Goal: Task Accomplishment & Management: Manage account settings

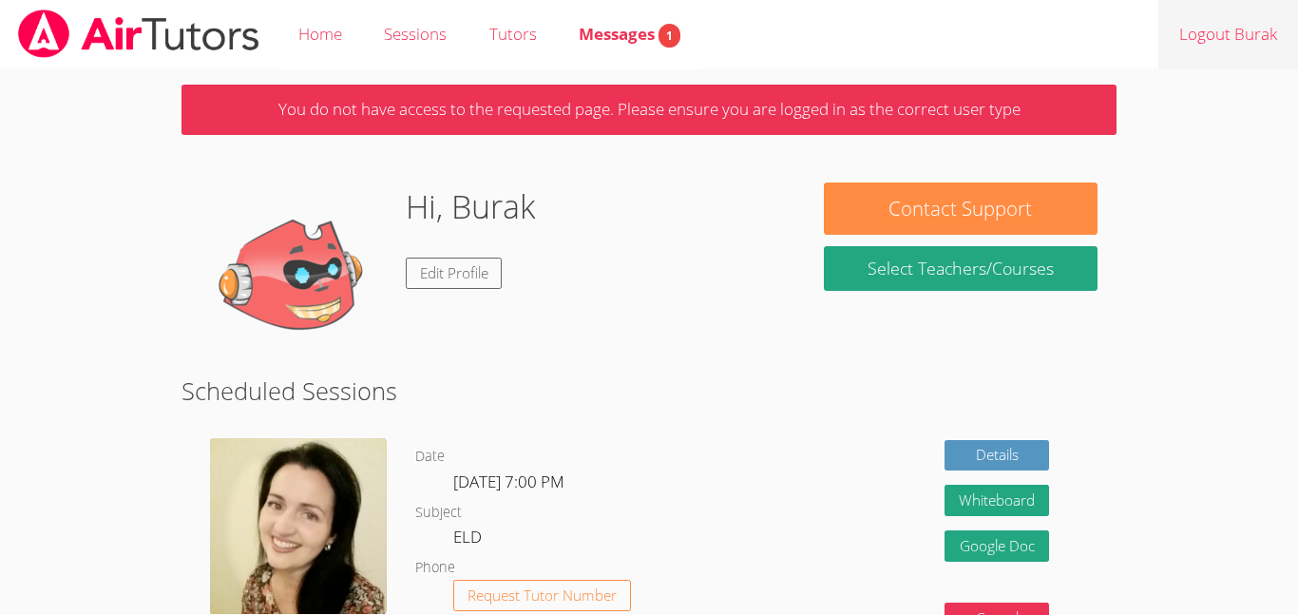
click at [1262, 21] on link "Logout Burak" at bounding box center [1228, 34] width 140 height 69
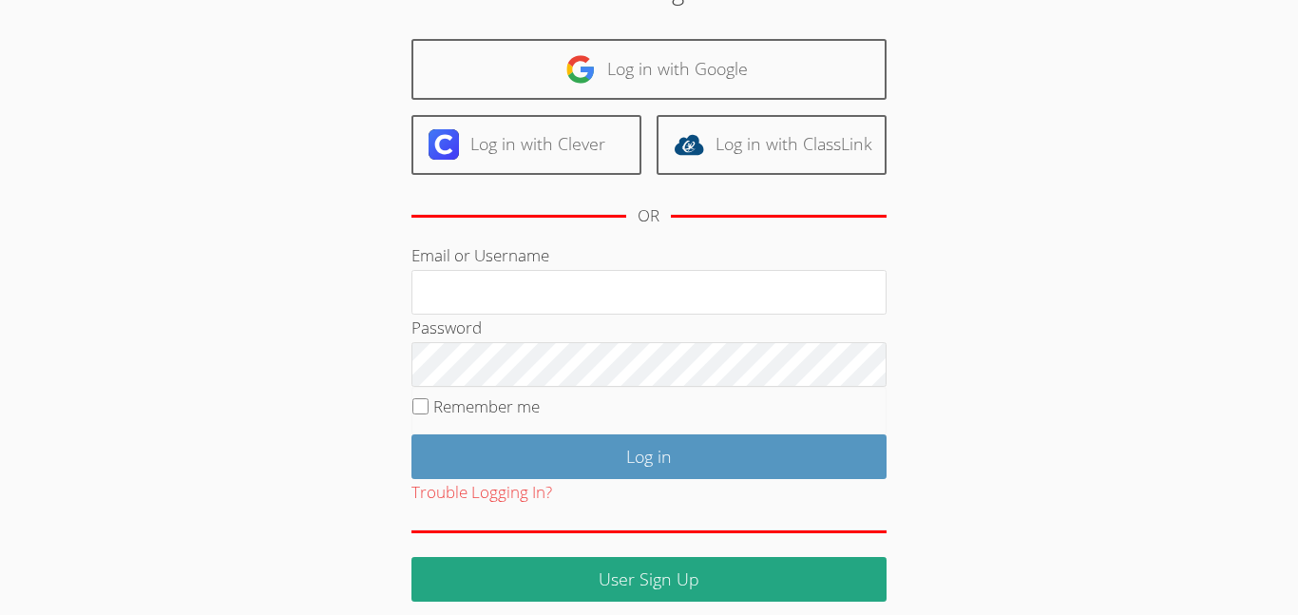
scroll to position [175, 0]
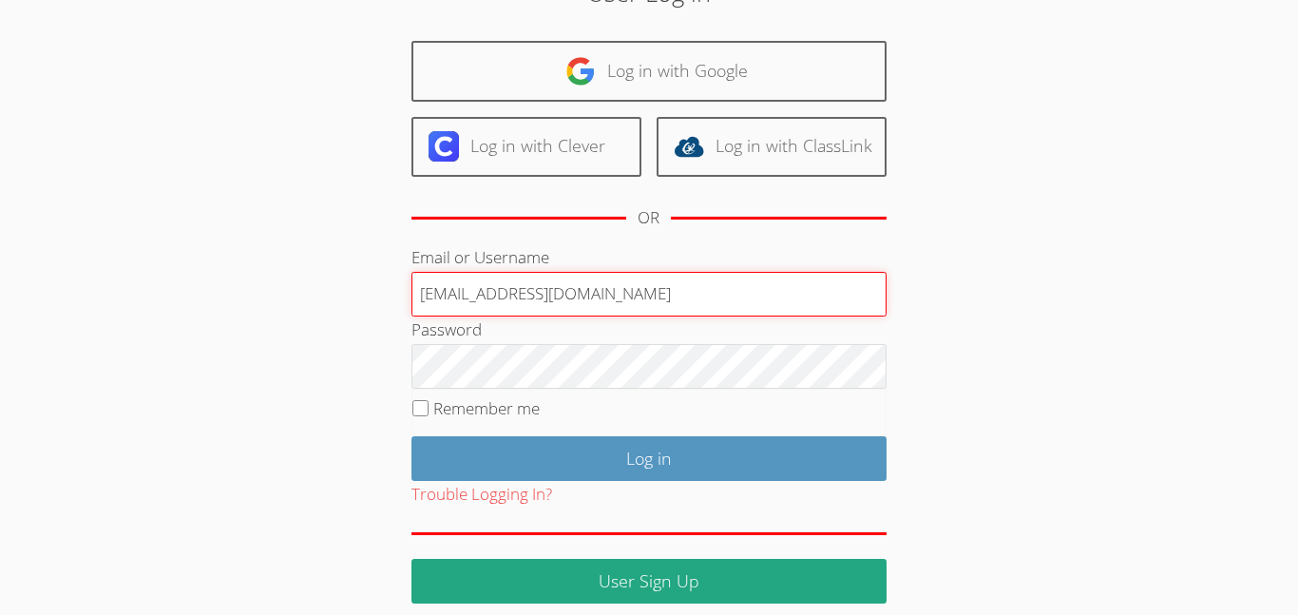
click at [473, 296] on input "berdem@bhusd.com" at bounding box center [648, 295] width 475 height 46
type input "berdem2@bhusd.com"
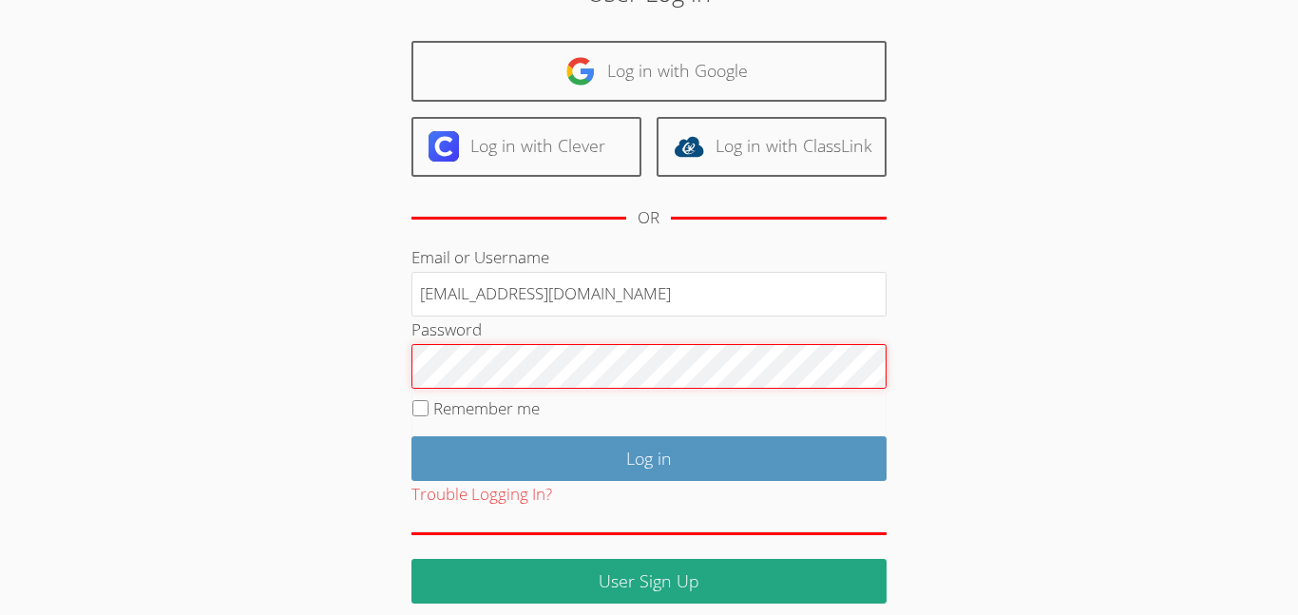
click at [411, 436] on input "Log in" at bounding box center [648, 458] width 475 height 45
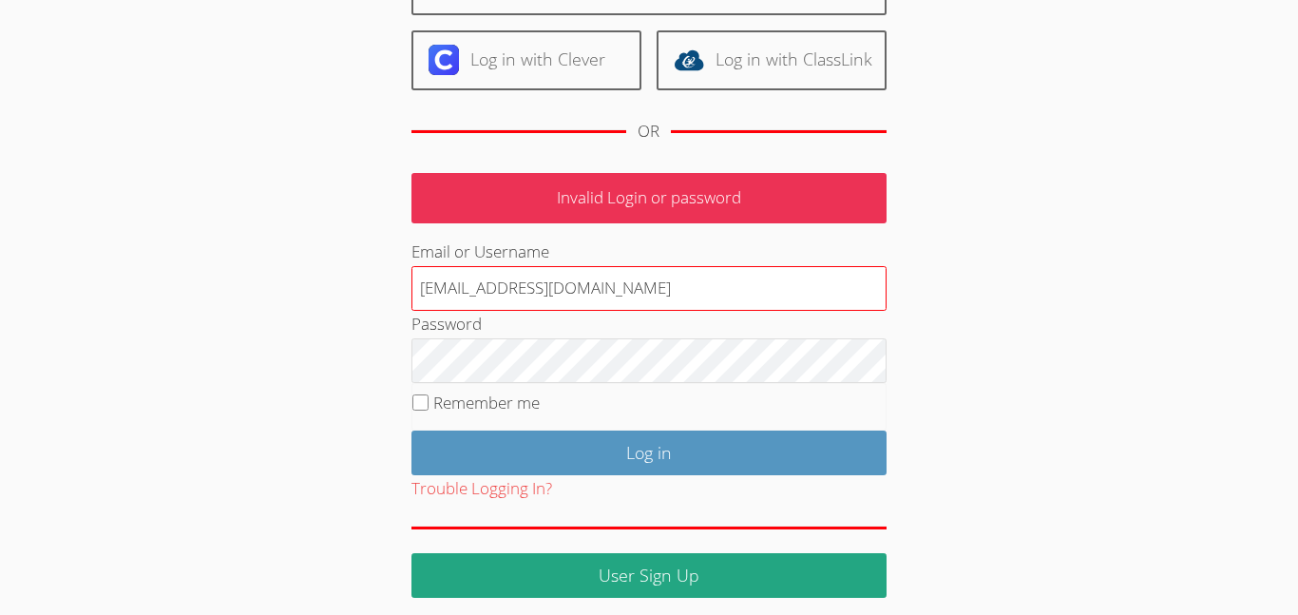
scroll to position [203, 0]
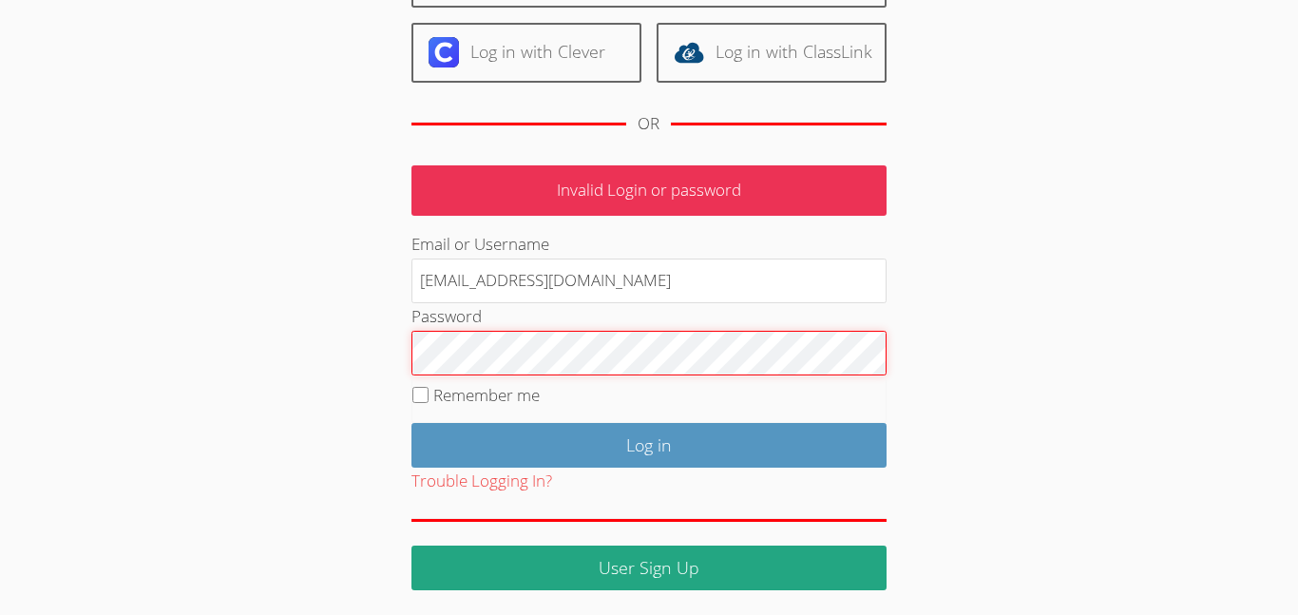
click at [411, 423] on input "Log in" at bounding box center [648, 445] width 475 height 45
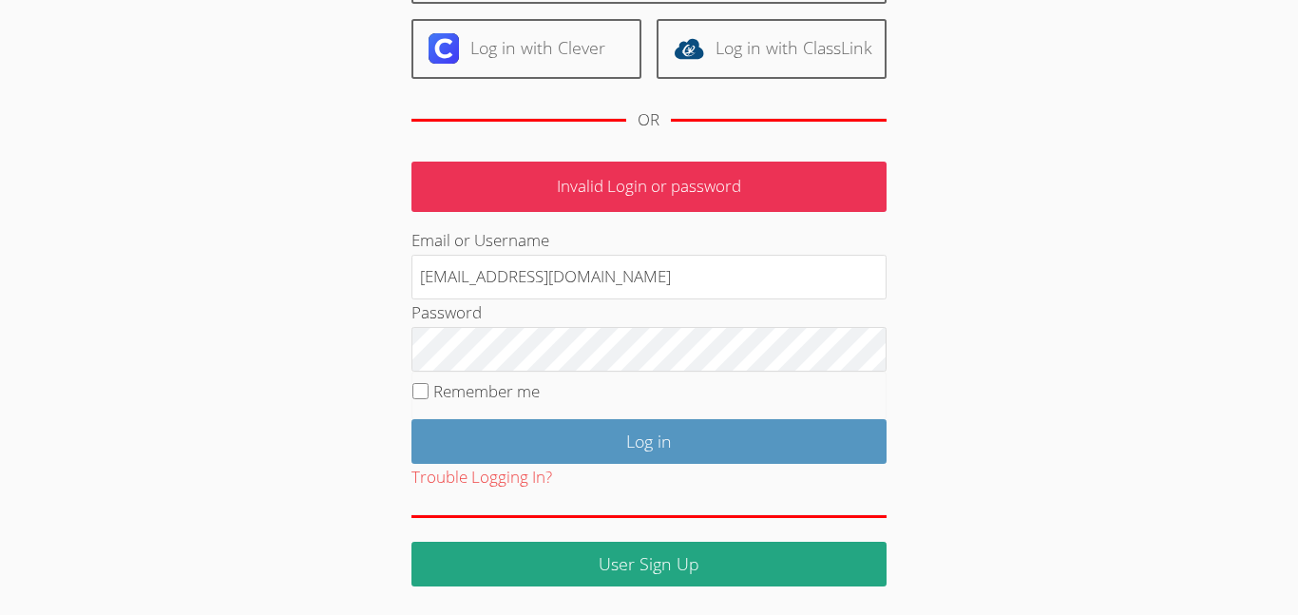
scroll to position [198, 0]
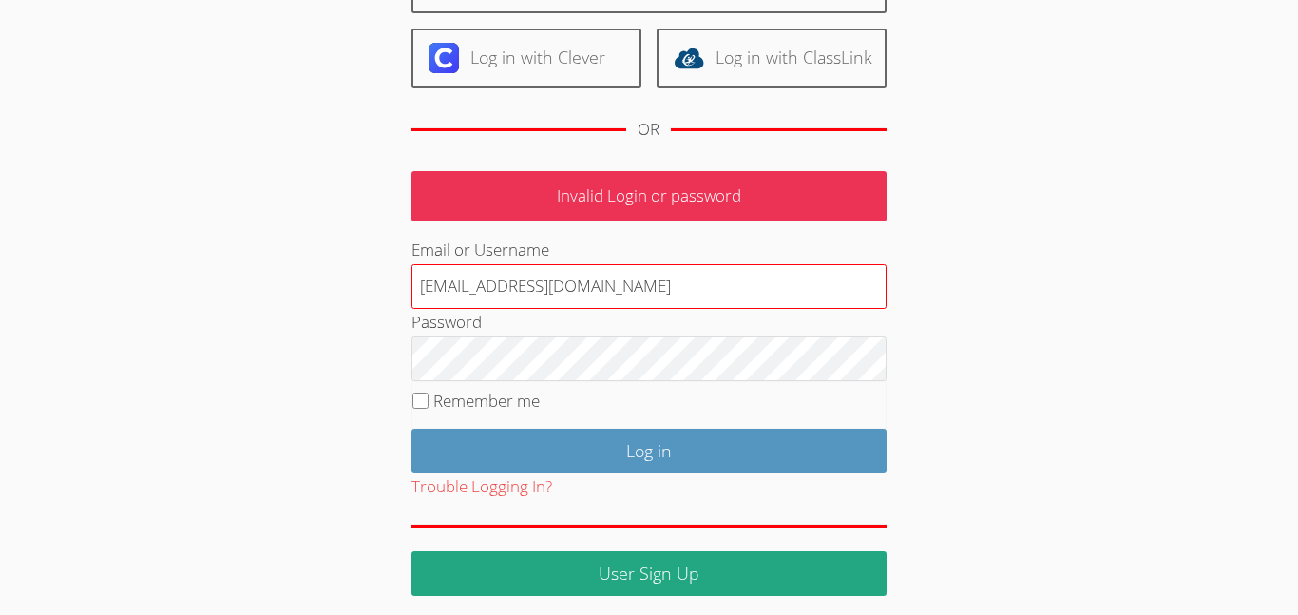
click at [594, 284] on input "[EMAIL_ADDRESS][DOMAIN_NAME]" at bounding box center [648, 287] width 475 height 46
type input "b"
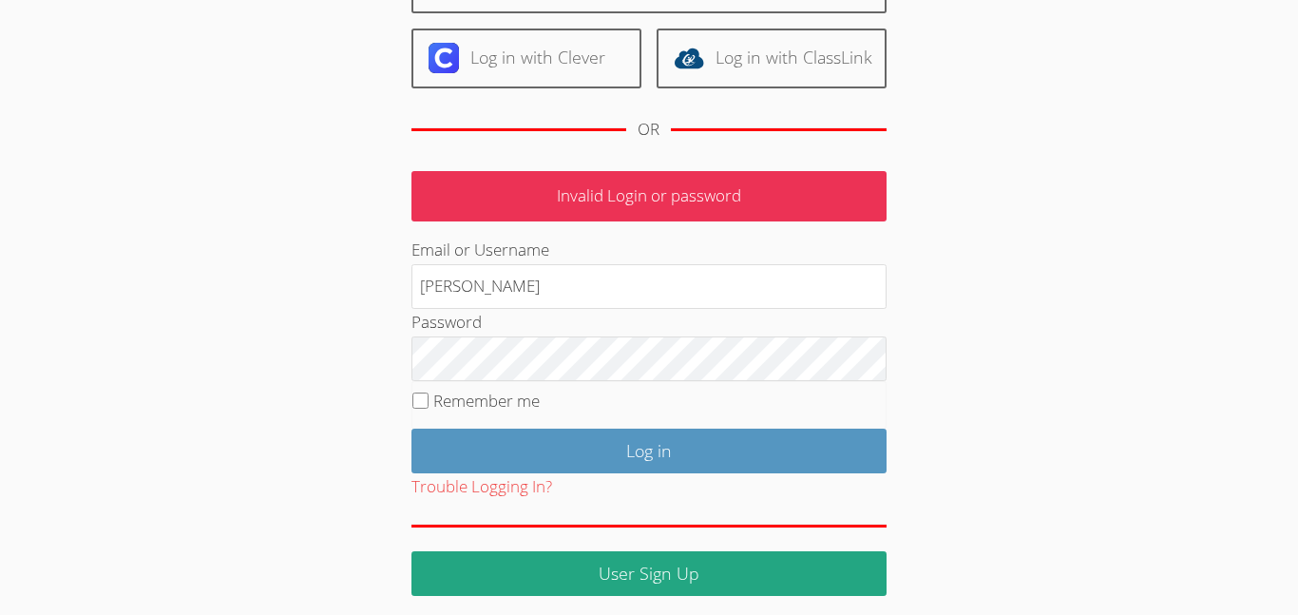
type input "beene"
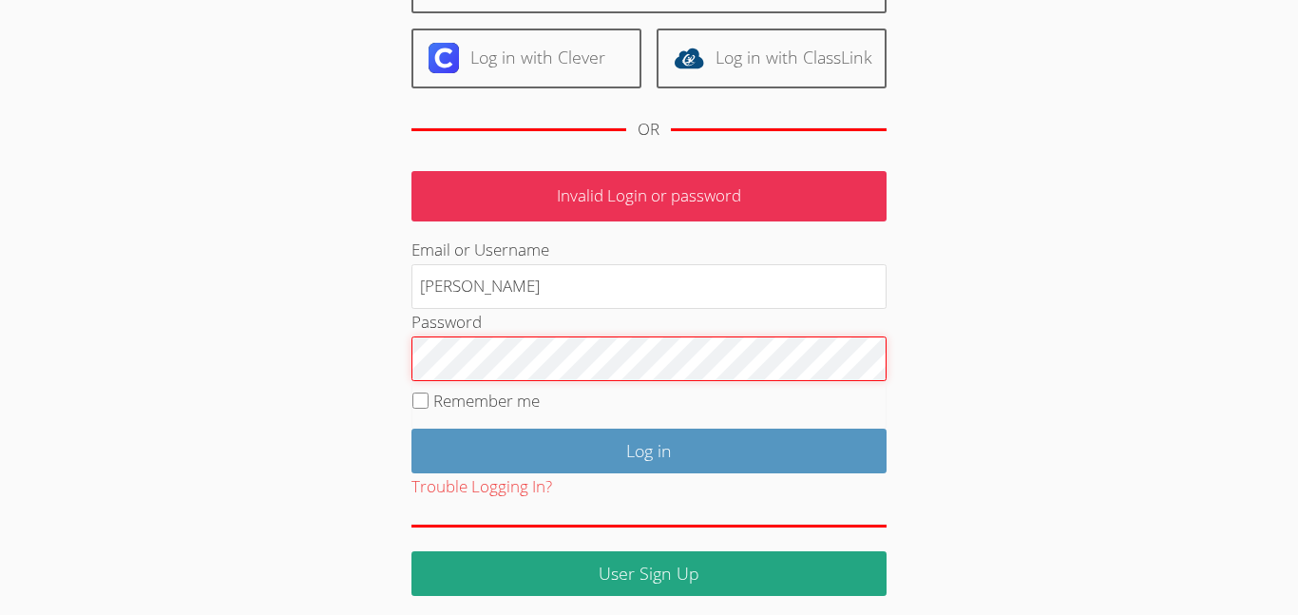
click at [411, 429] on input "Log in" at bounding box center [648, 451] width 475 height 45
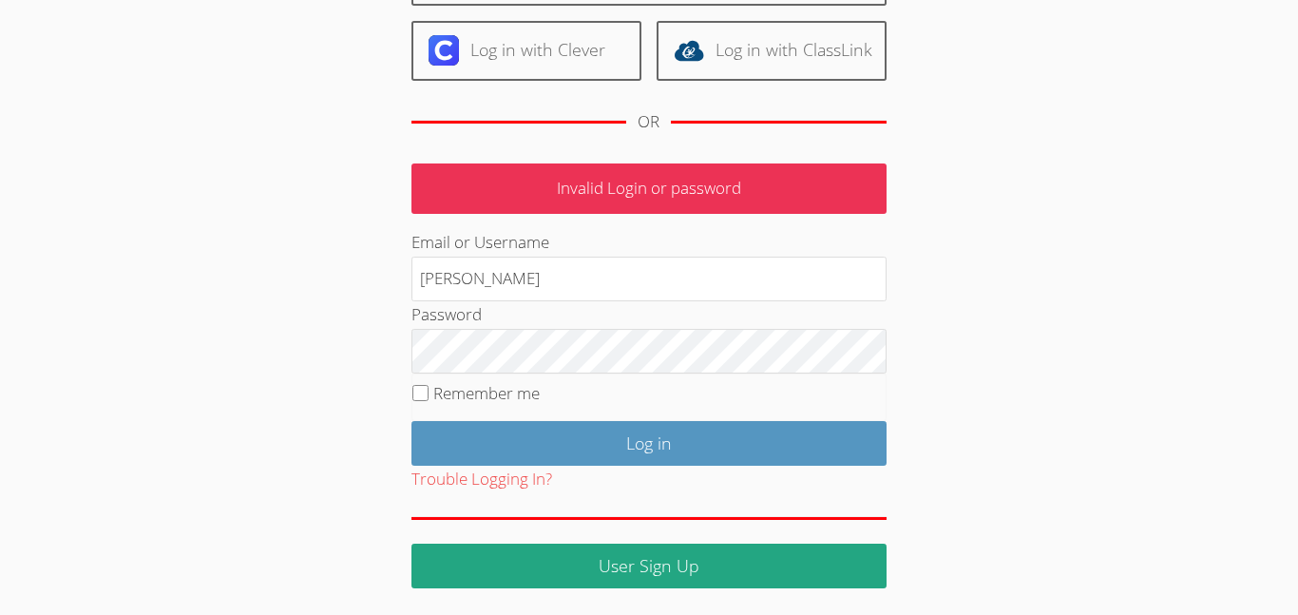
scroll to position [207, 0]
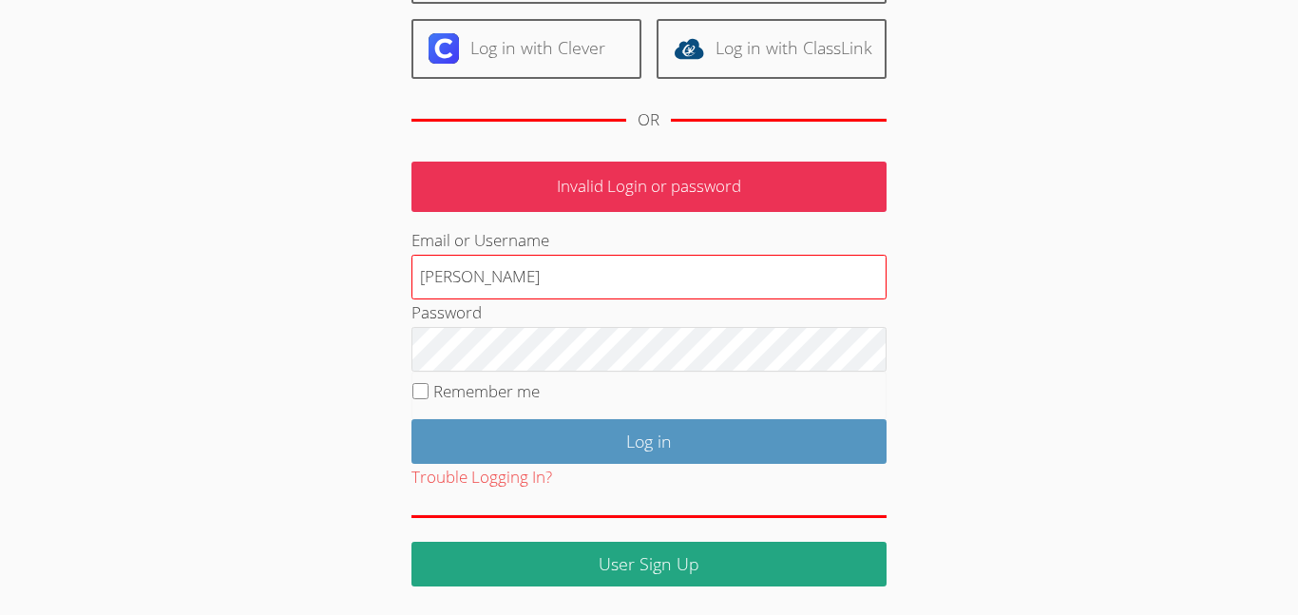
click at [569, 269] on input "beene" at bounding box center [648, 278] width 475 height 46
click at [443, 276] on input "beene" at bounding box center [648, 278] width 475 height 46
click at [437, 279] on input "beene" at bounding box center [648, 278] width 475 height 46
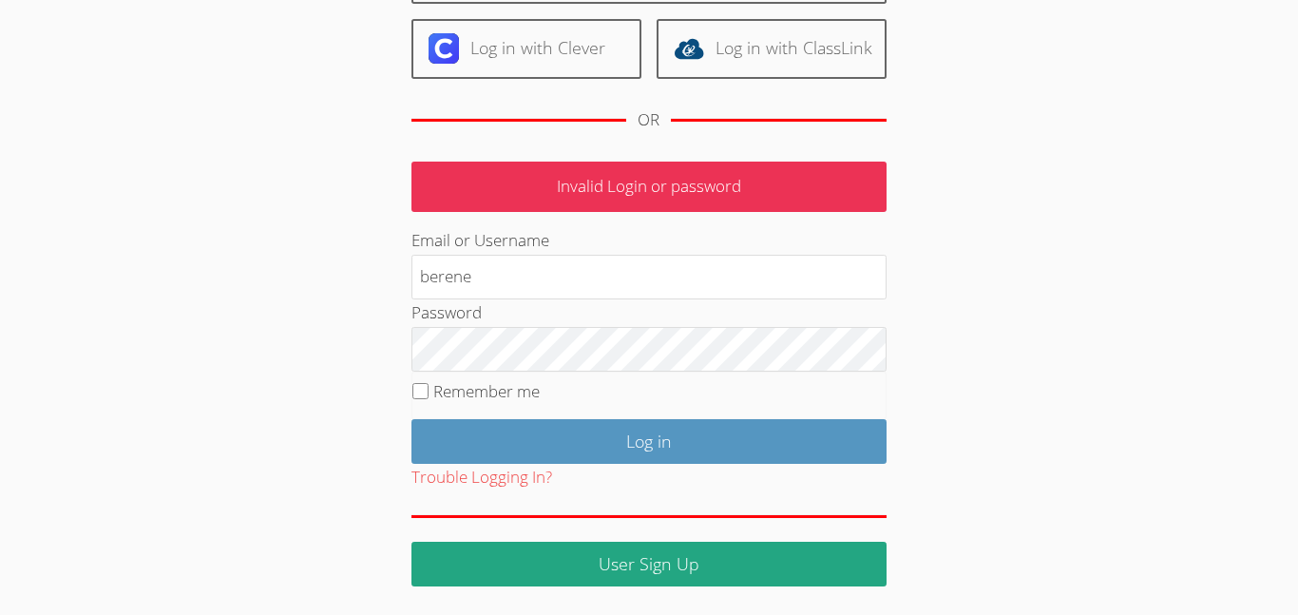
type input "berene"
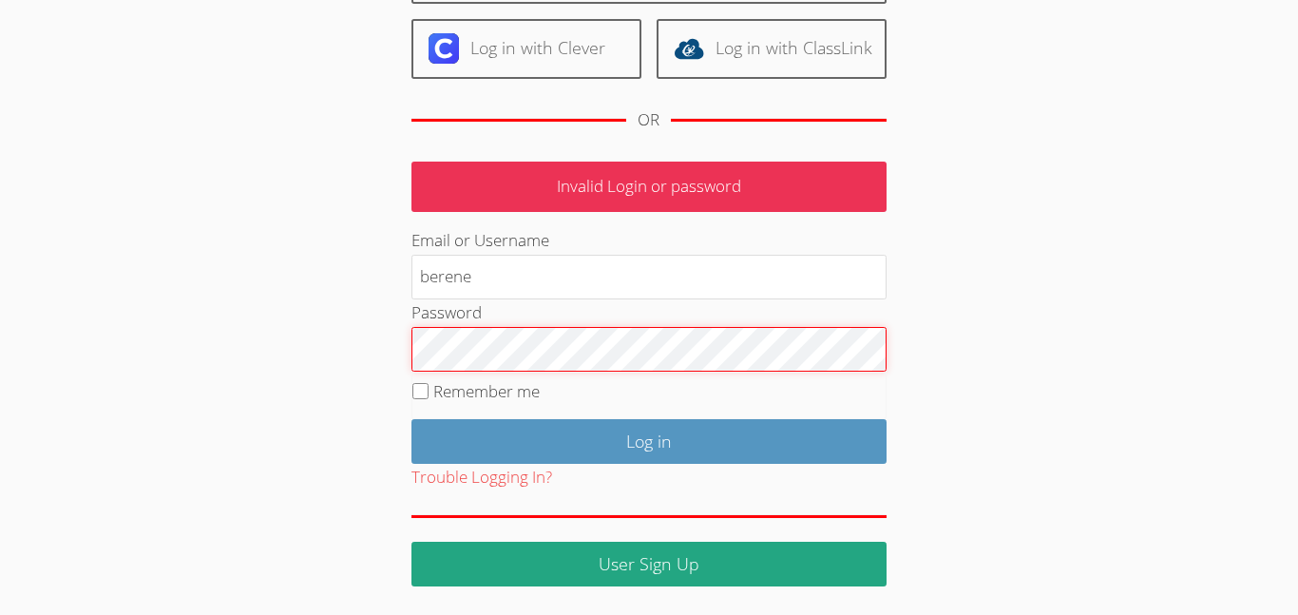
click at [411, 419] on input "Log in" at bounding box center [648, 441] width 475 height 45
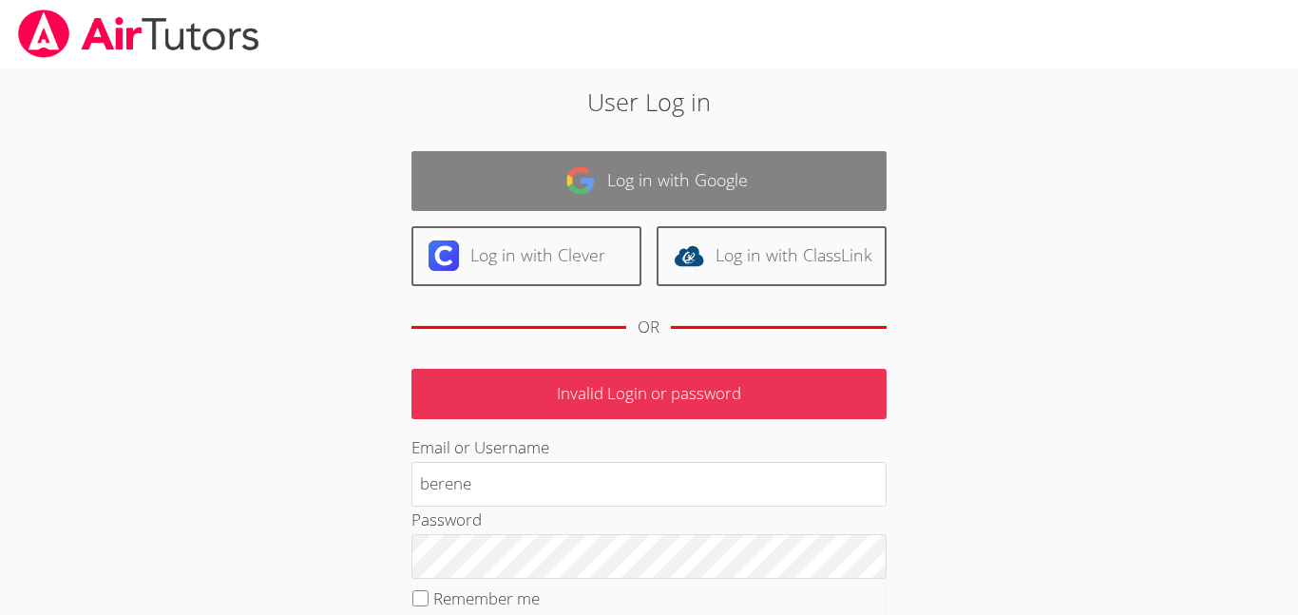
click at [541, 170] on link "Log in with Google" at bounding box center [648, 181] width 475 height 60
